Goal: Task Accomplishment & Management: Manage account settings

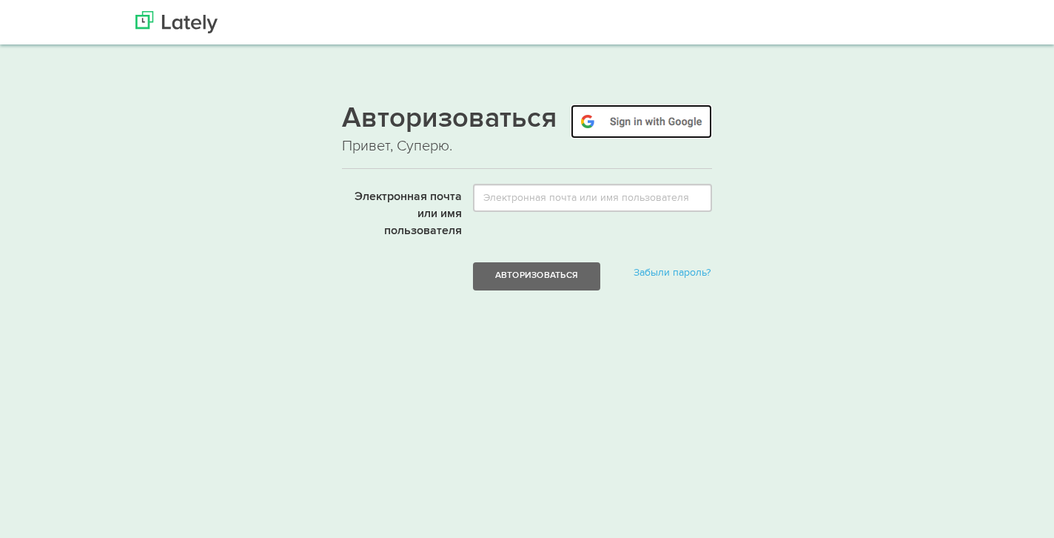
click at [646, 130] on img at bounding box center [641, 121] width 141 height 34
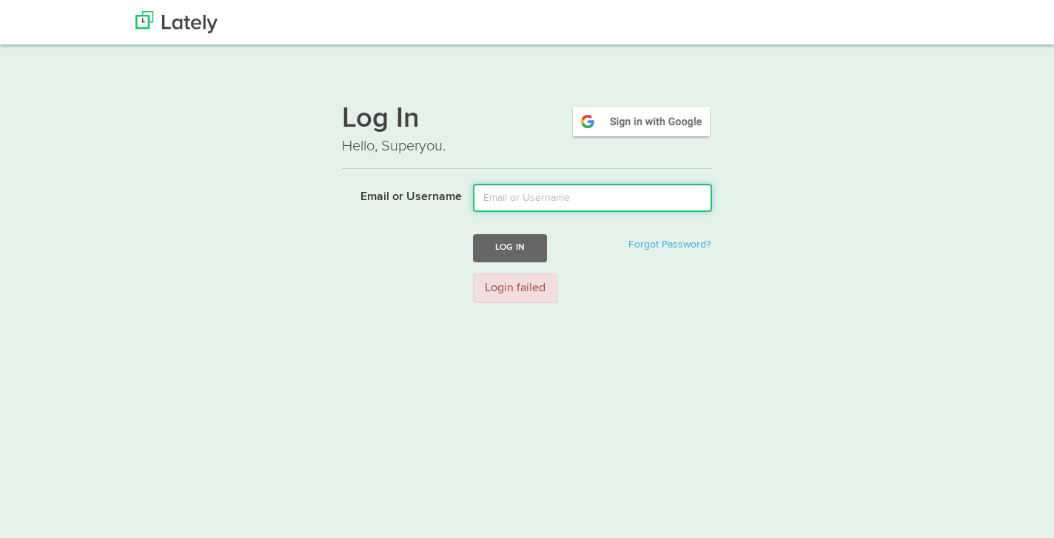
click at [552, 196] on input "Email or Username" at bounding box center [592, 198] width 239 height 28
drag, startPoint x: 640, startPoint y: 193, endPoint x: 415, endPoint y: 181, distance: 226.2
click at [415, 181] on div "Log In Hello, Superyou. Email or Username olgamolchanova666@gmail.com Log In Fo…" at bounding box center [527, 202] width 370 height 224
type input "щ"
type input "olyapryanick@gmail.com"
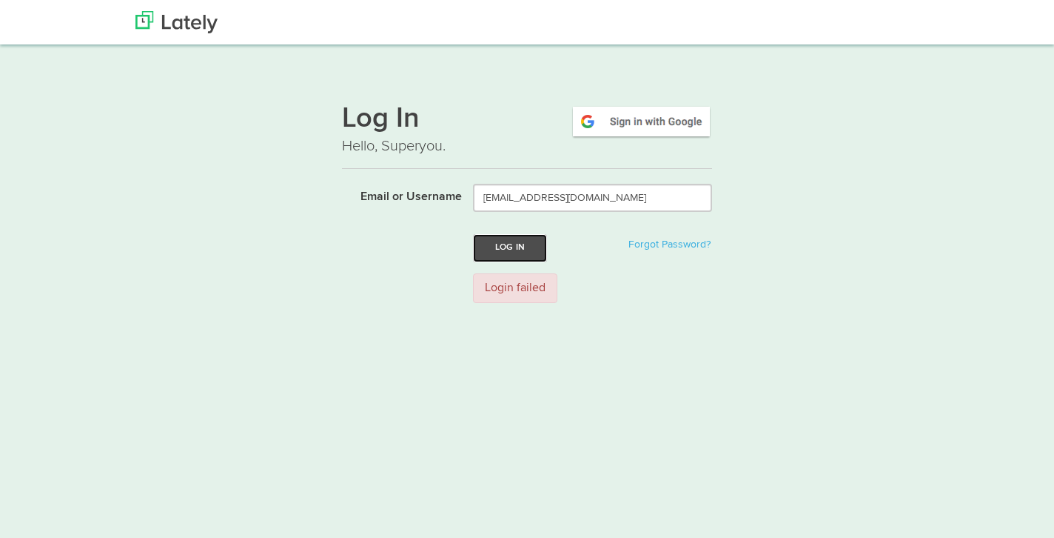
click at [523, 248] on button "Log In" at bounding box center [510, 247] width 74 height 27
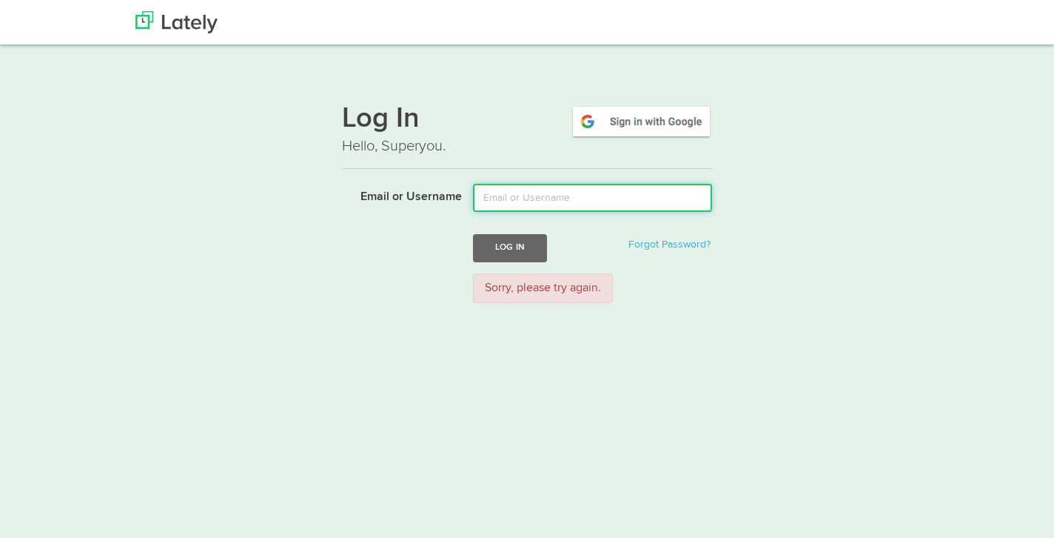
click at [537, 201] on input "Email or Username" at bounding box center [592, 198] width 239 height 28
type input "olyapryanick@gmail.com"
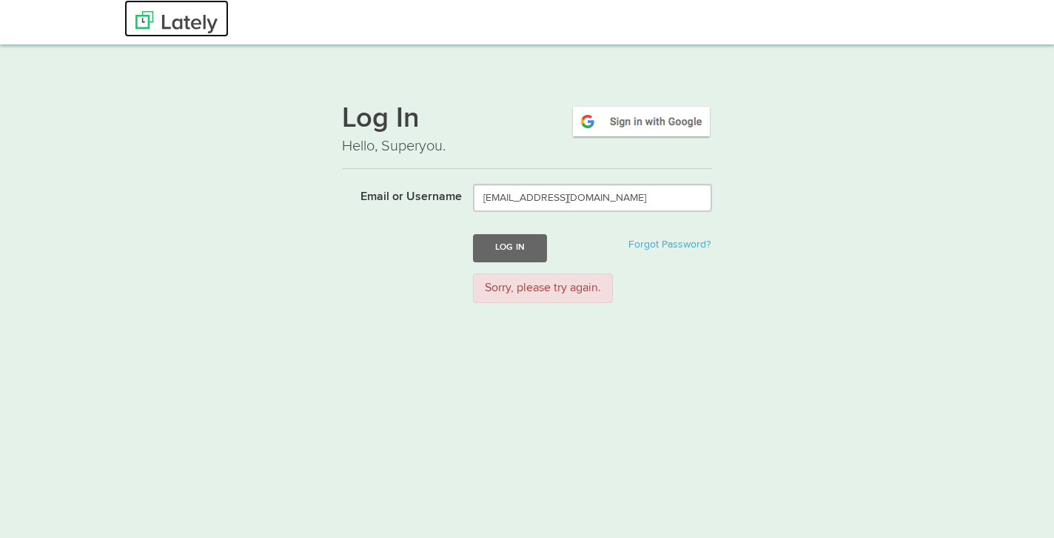
click at [193, 21] on img at bounding box center [177, 22] width 82 height 22
